Goal: Navigation & Orientation: Find specific page/section

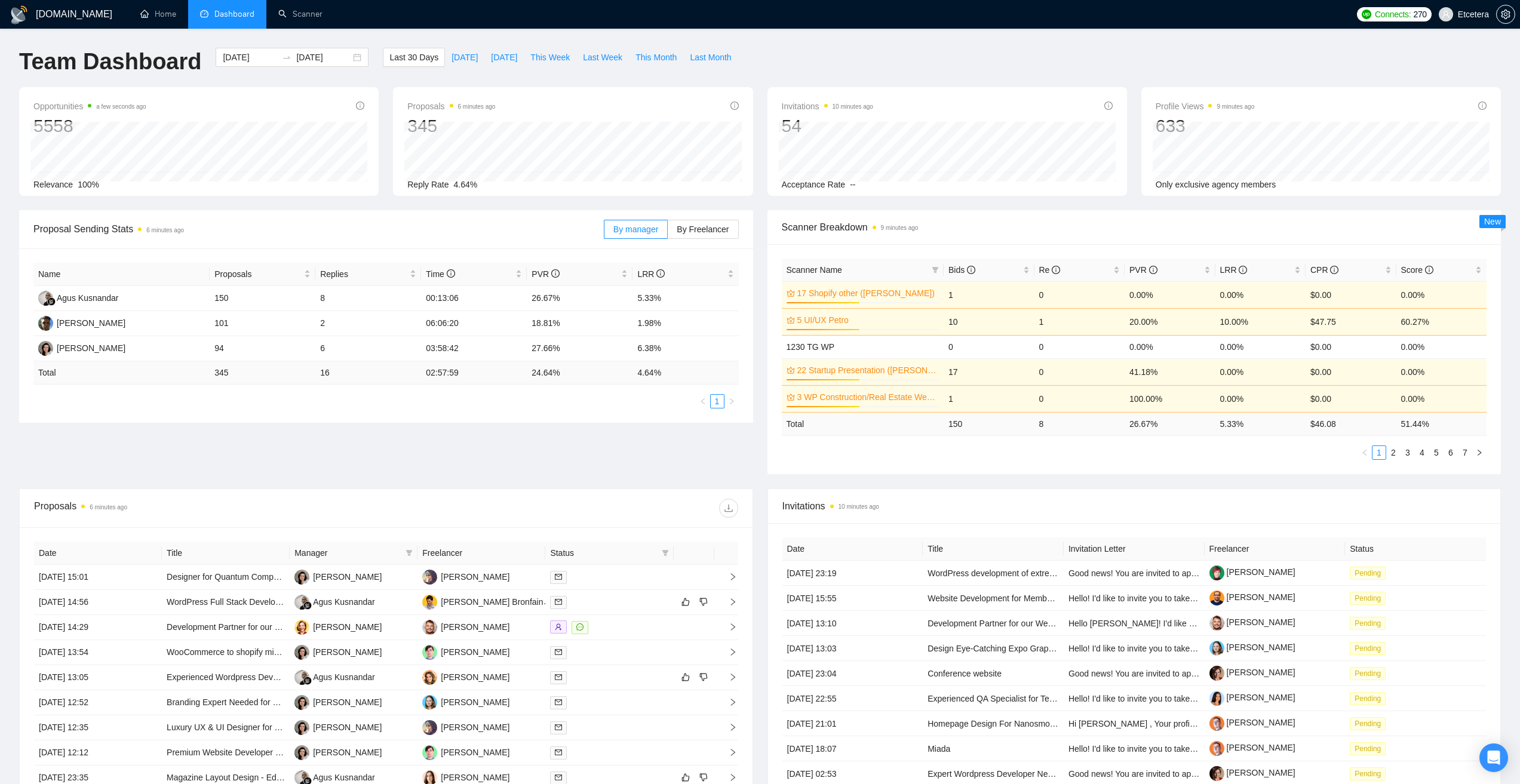
click at [1470, 14] on span "Etcetera" at bounding box center [1473, 14] width 31 height 0
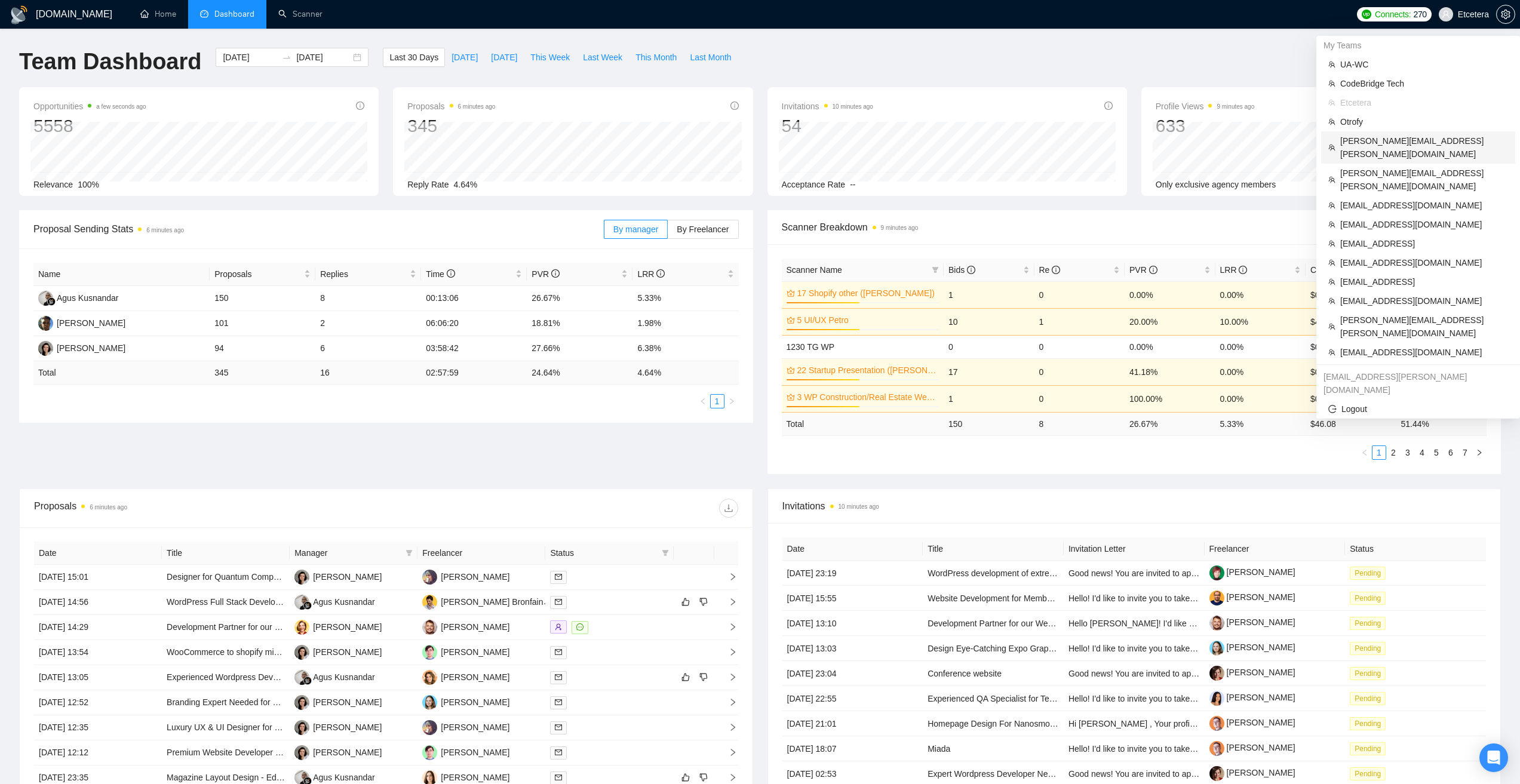
click at [1436, 139] on span "[PERSON_NAME][EMAIL_ADDRESS][PERSON_NAME][DOMAIN_NAME]" at bounding box center [1424, 147] width 168 height 26
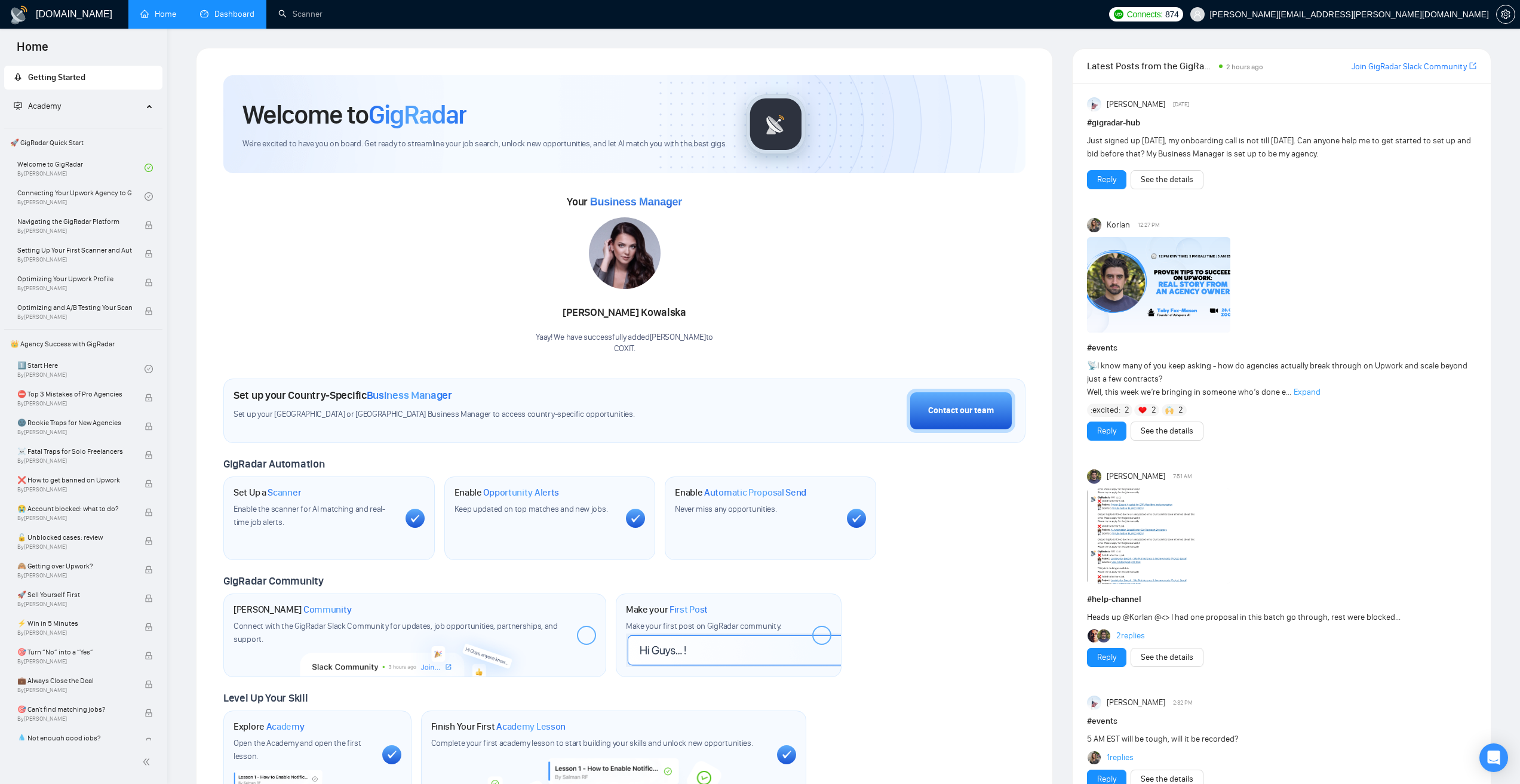
click at [208, 19] on link "Dashboard" at bounding box center [227, 14] width 54 height 10
